Goal: Find specific page/section: Find specific page/section

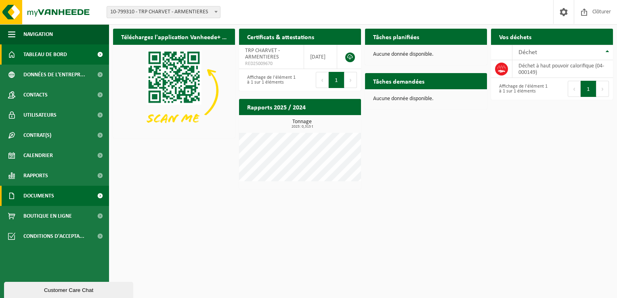
click at [86, 193] on link "Documents" at bounding box center [54, 196] width 109 height 20
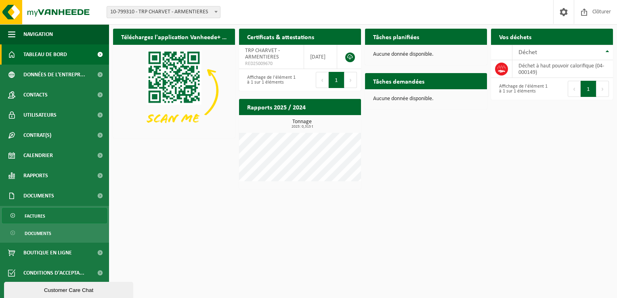
click at [65, 217] on link "Factures" at bounding box center [54, 215] width 105 height 15
